Goal: Information Seeking & Learning: Learn about a topic

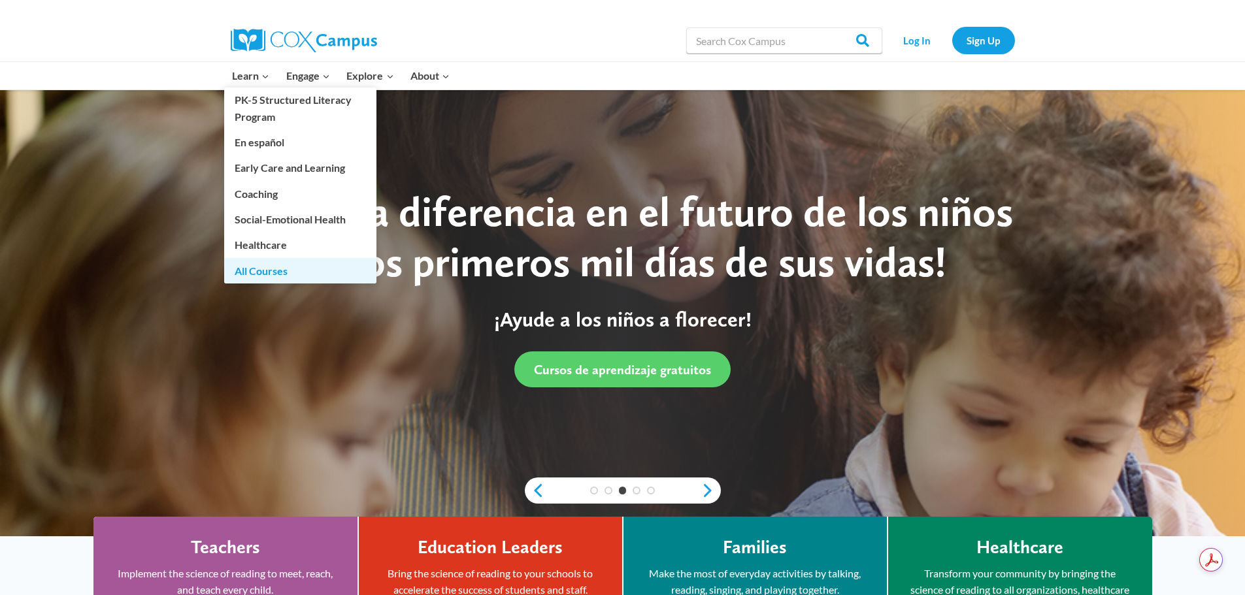
click at [261, 271] on link "All Courses" at bounding box center [300, 270] width 152 height 25
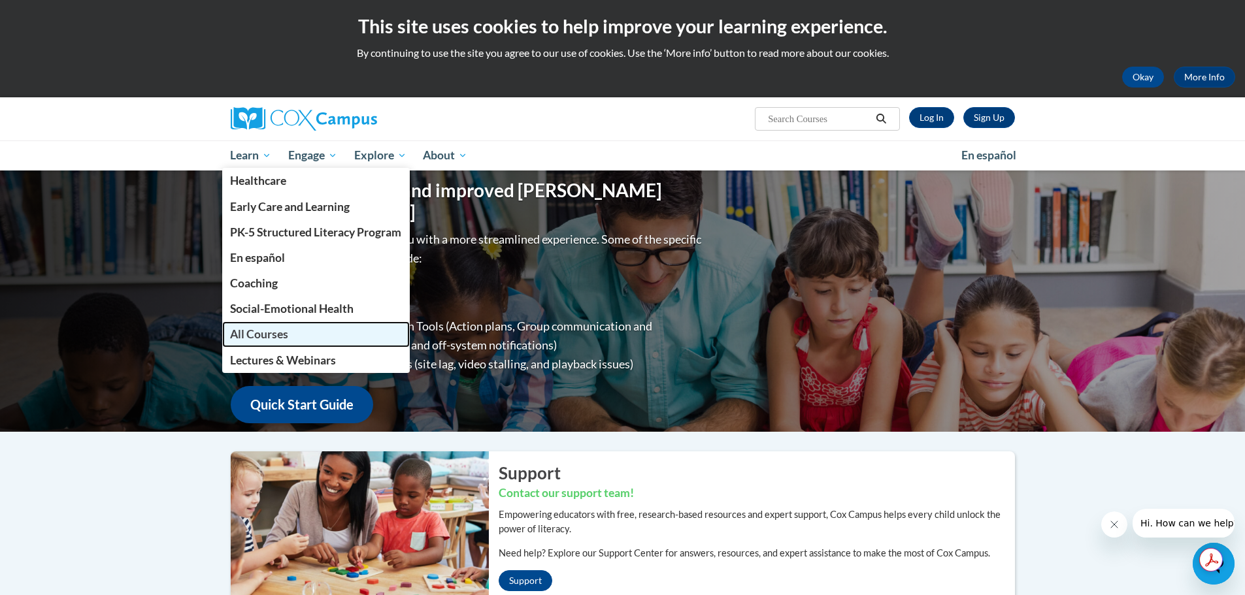
click at [265, 336] on span "All Courses" at bounding box center [259, 334] width 58 height 14
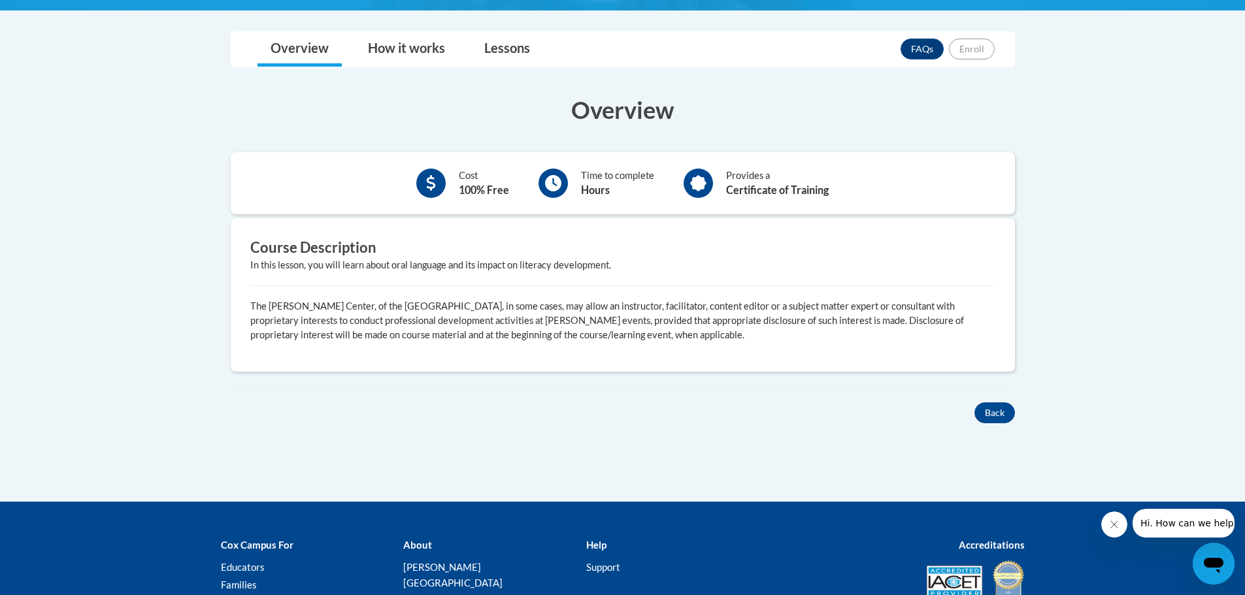
scroll to position [327, 0]
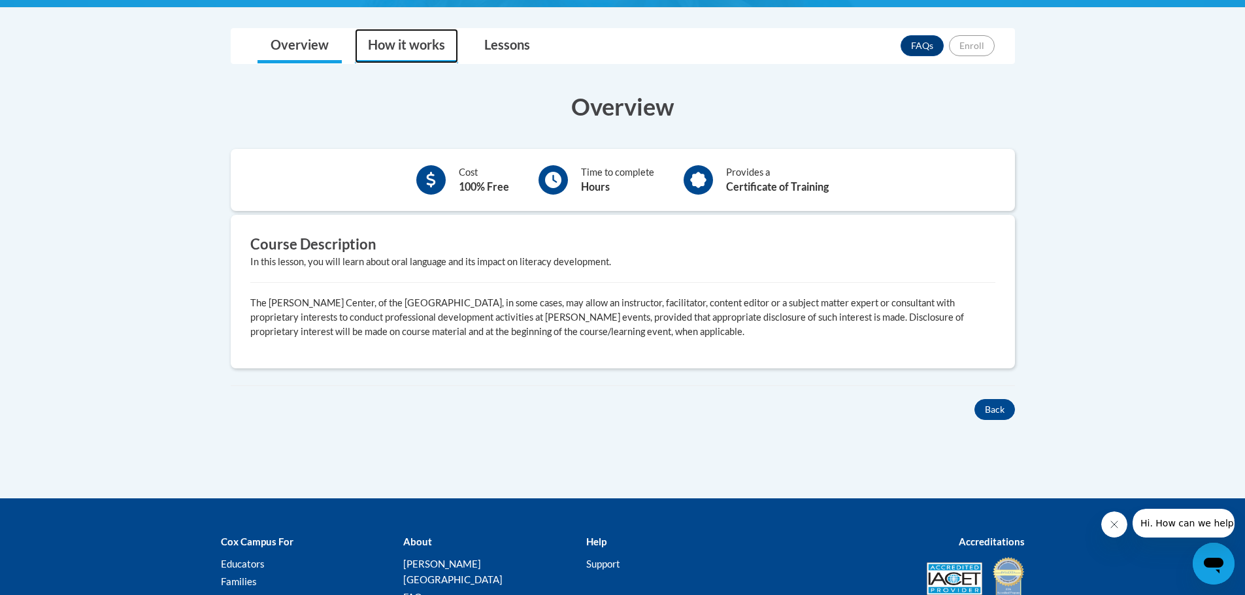
click at [416, 45] on link "How it works" at bounding box center [406, 46] width 103 height 35
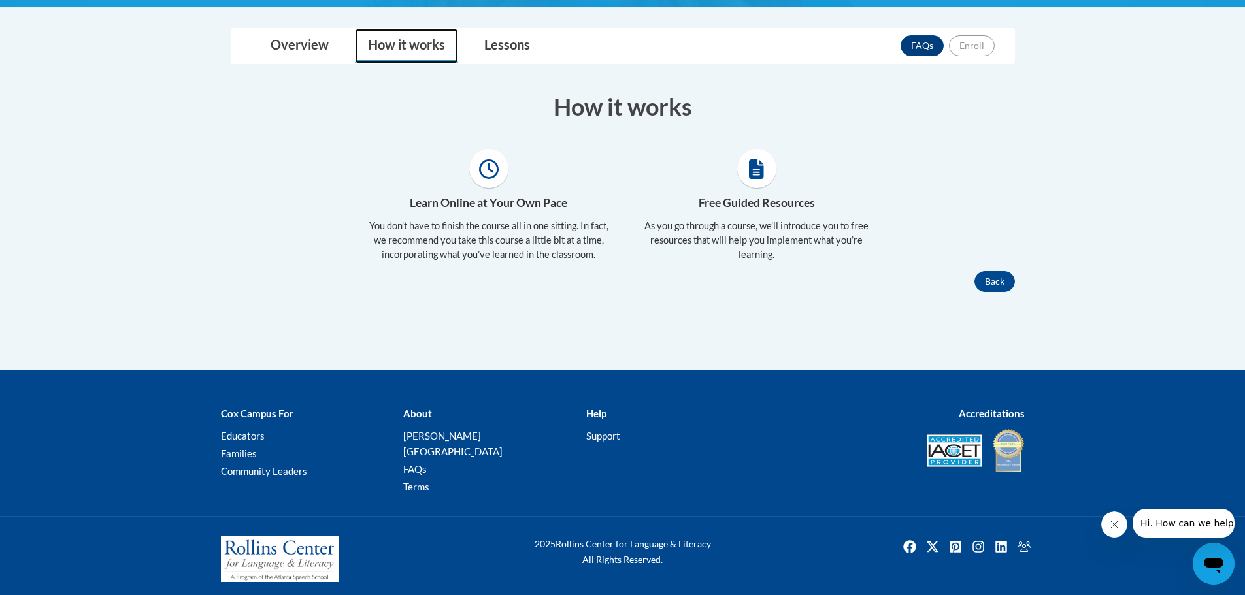
scroll to position [318, 0]
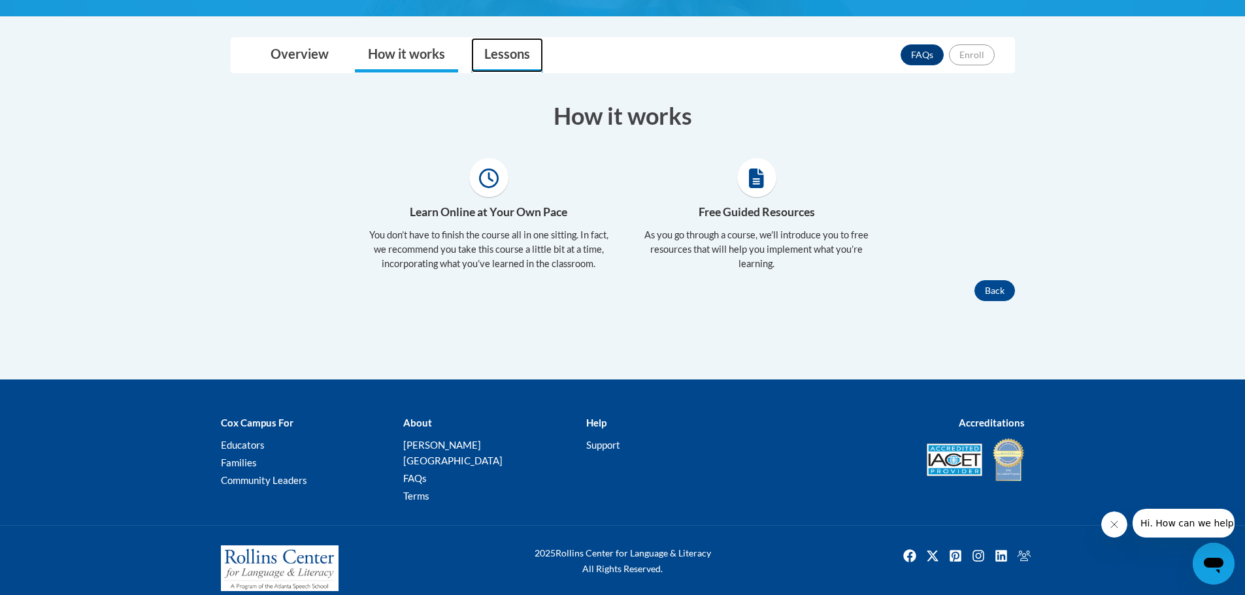
click at [514, 54] on link "Lessons" at bounding box center [507, 55] width 72 height 35
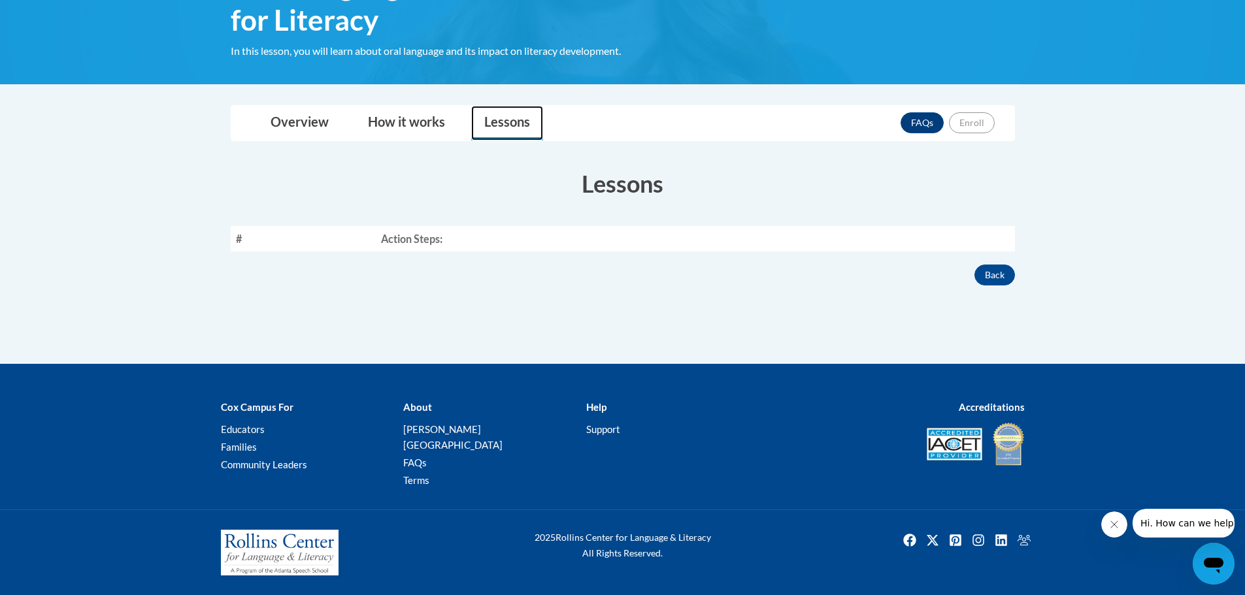
scroll to position [234, 0]
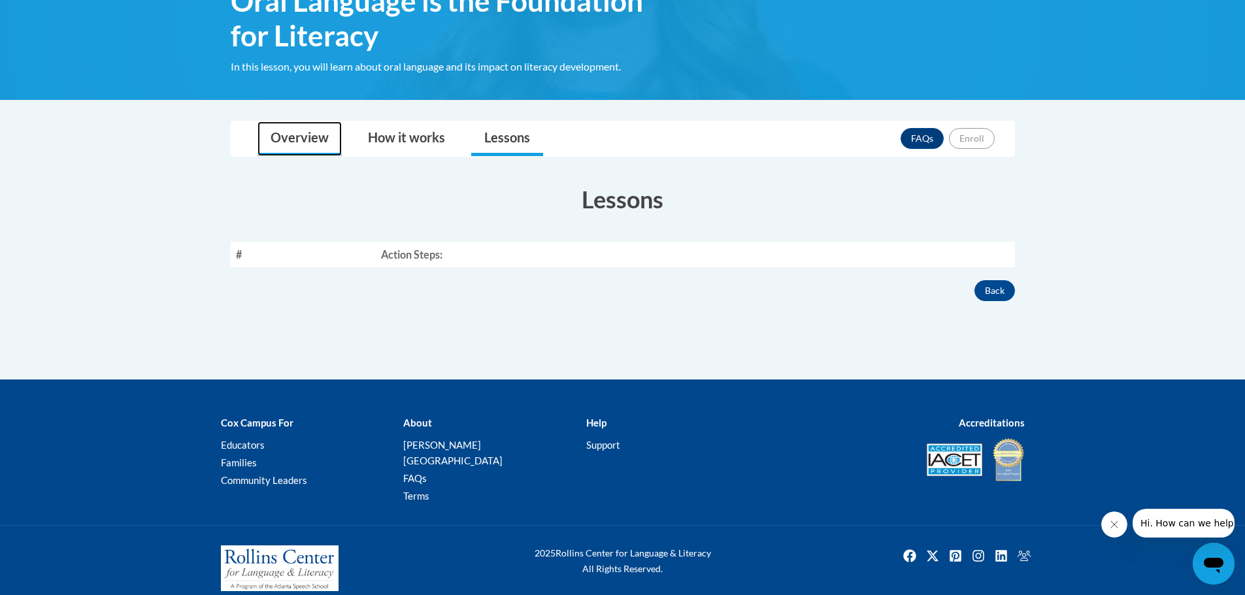
click at [286, 133] on link "Overview" at bounding box center [299, 139] width 84 height 35
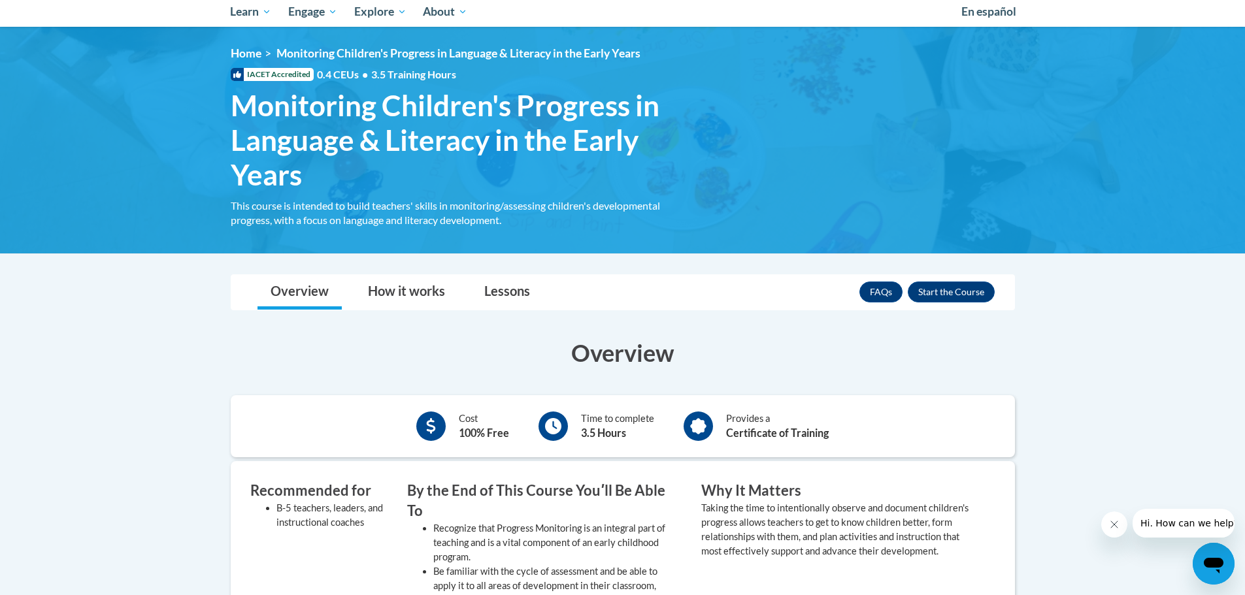
scroll to position [131, 0]
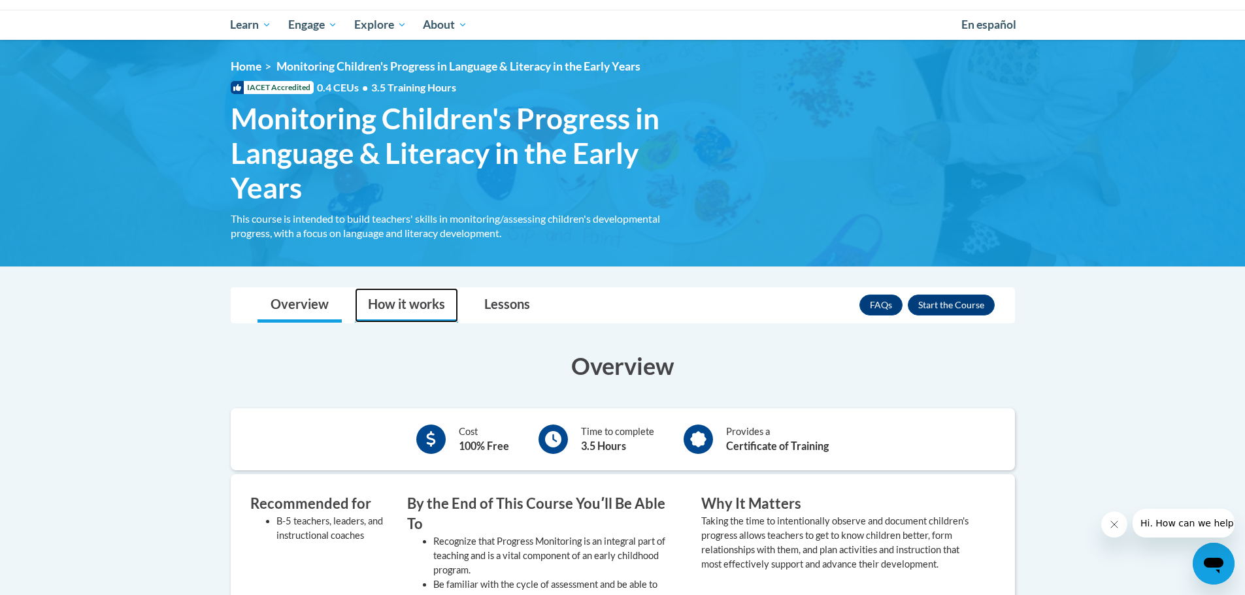
click at [426, 310] on link "How it works" at bounding box center [406, 305] width 103 height 35
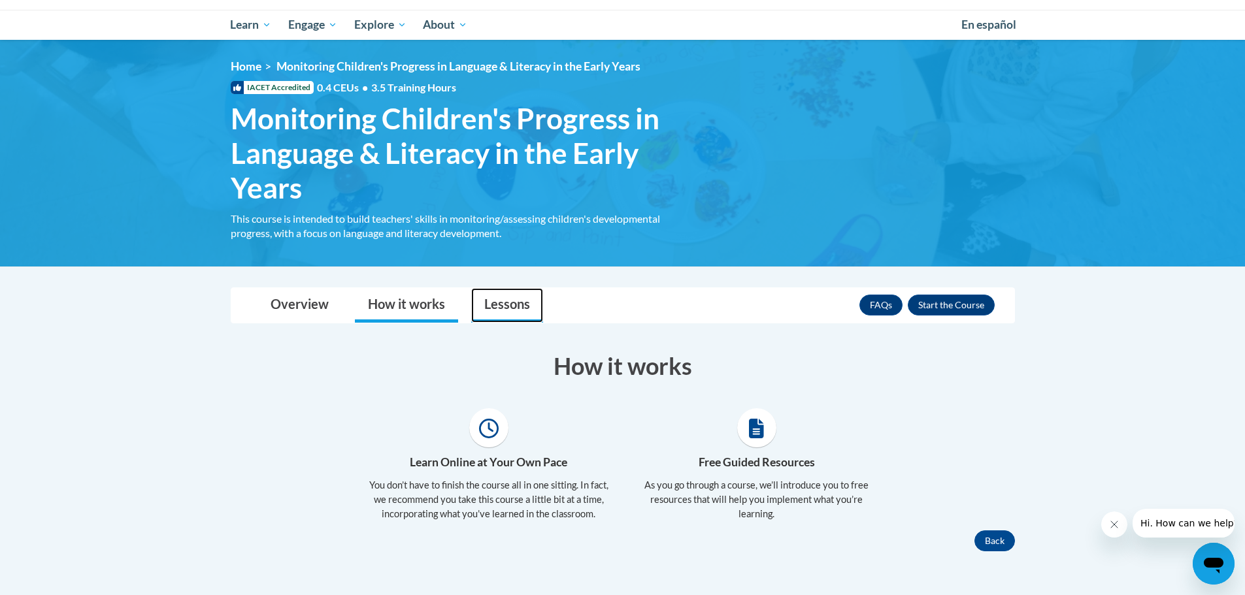
click at [487, 303] on link "Lessons" at bounding box center [507, 305] width 72 height 35
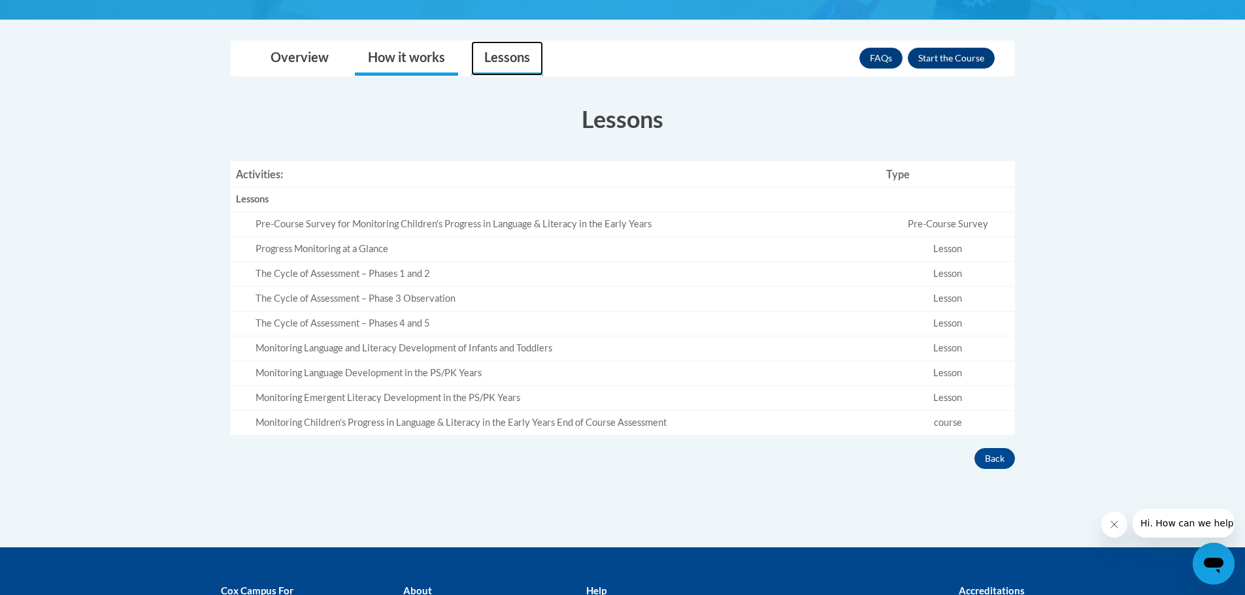
scroll to position [392, 0]
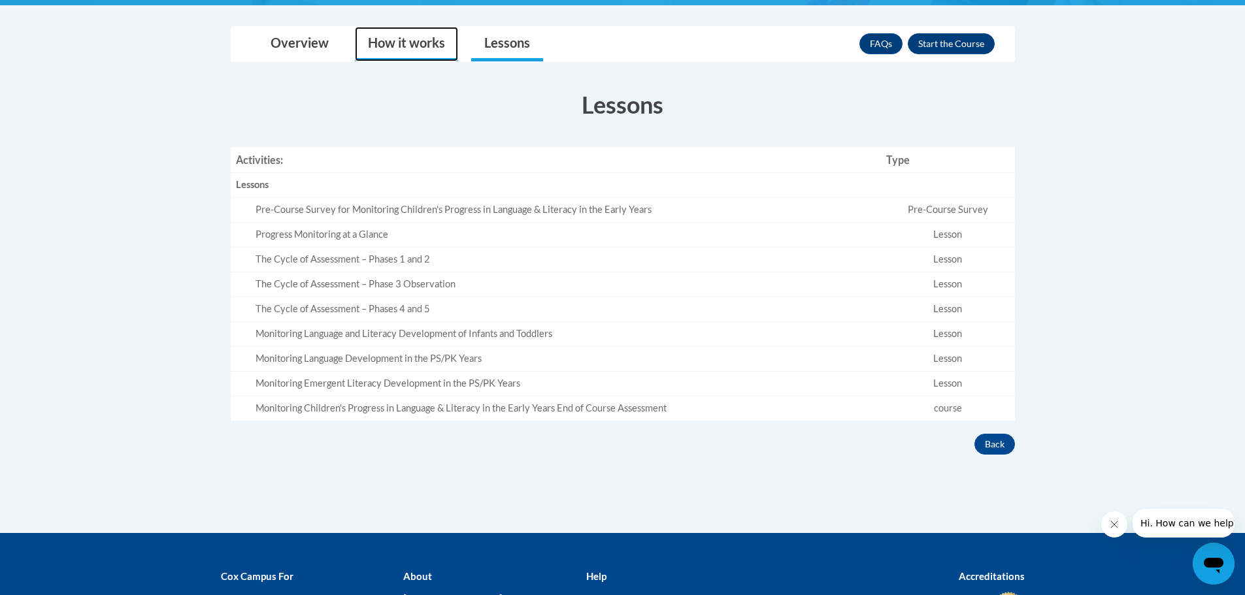
click at [399, 56] on link "How it works" at bounding box center [406, 44] width 103 height 35
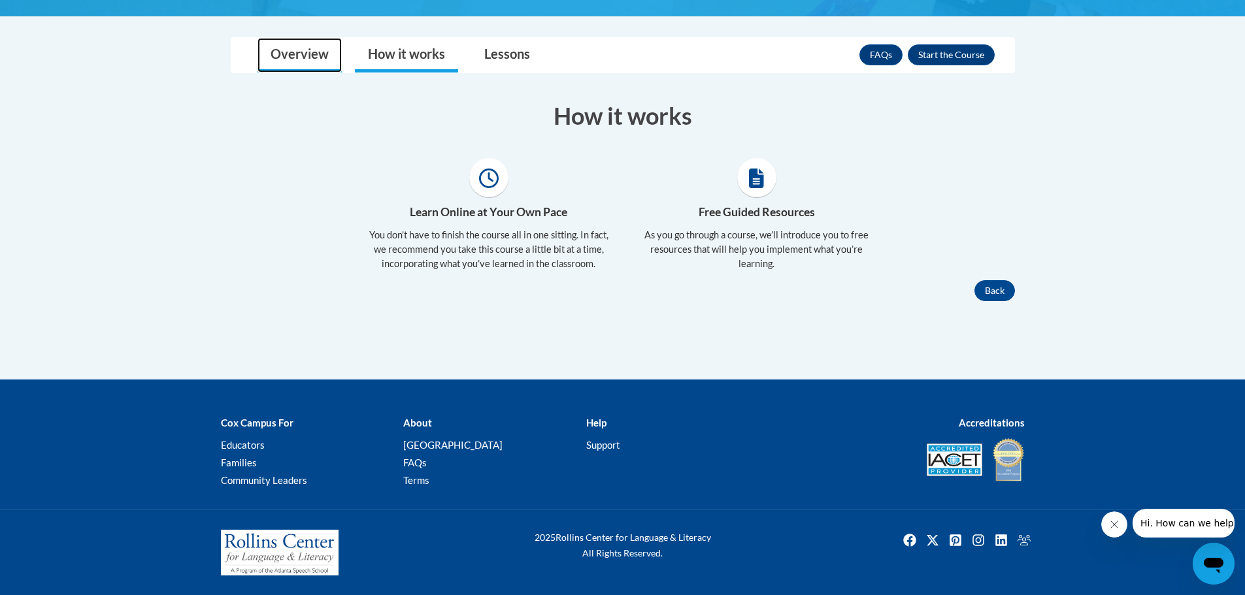
click at [319, 50] on link "Overview" at bounding box center [299, 55] width 84 height 35
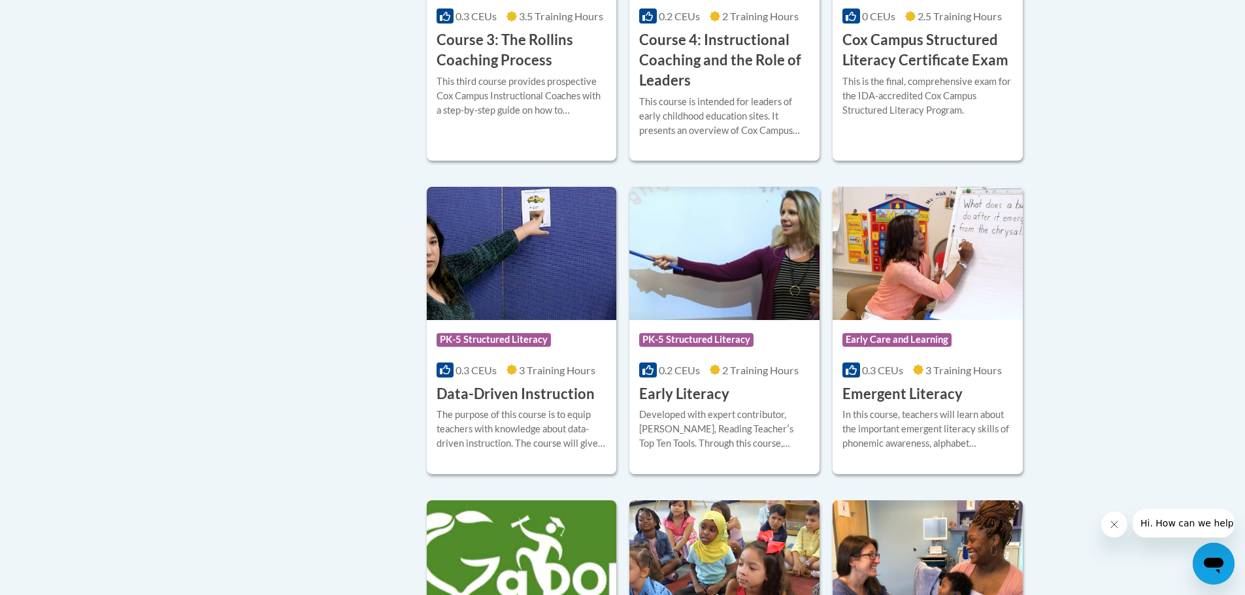
scroll to position [1176, 0]
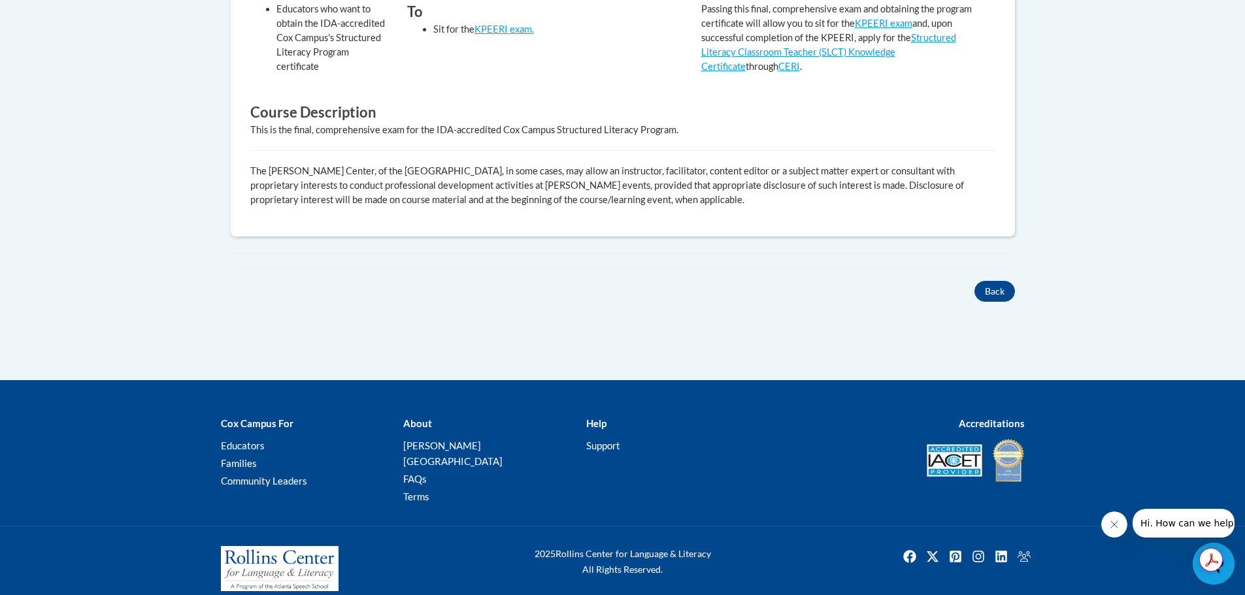
scroll to position [333, 0]
